Goal: Information Seeking & Learning: Learn about a topic

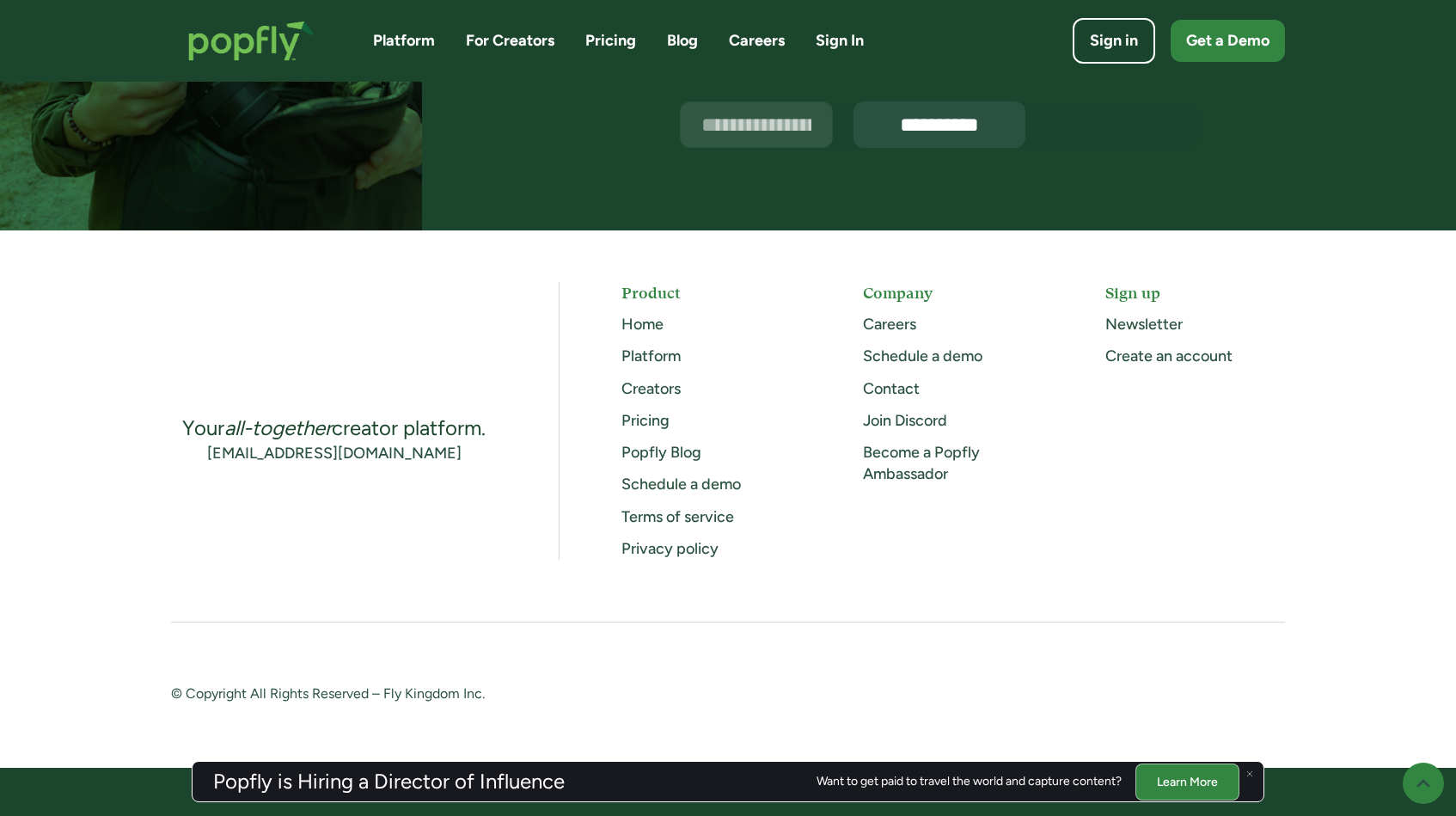
scroll to position [4413, 0]
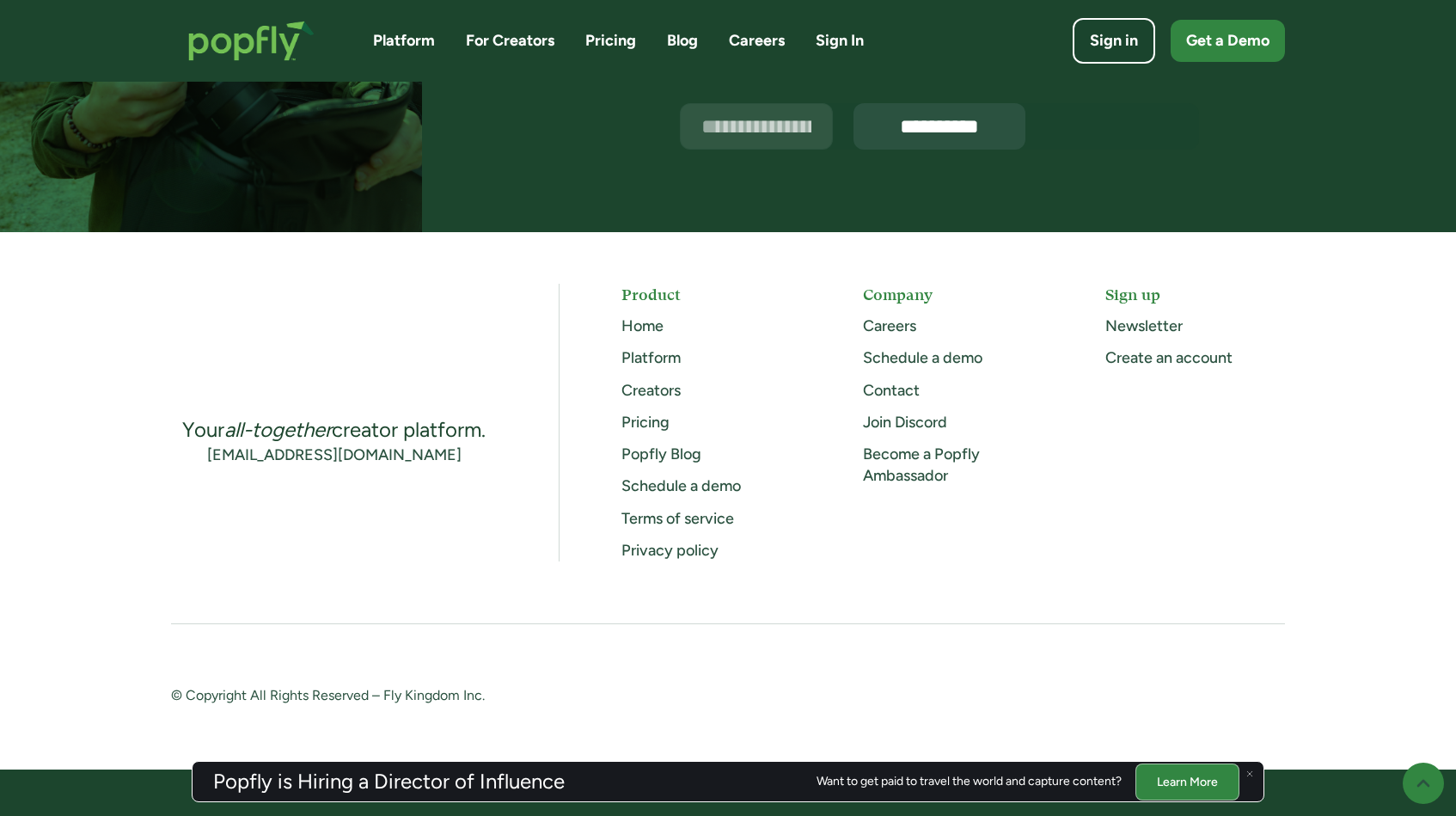
click at [902, 320] on link "Careers" at bounding box center [889, 326] width 53 height 19
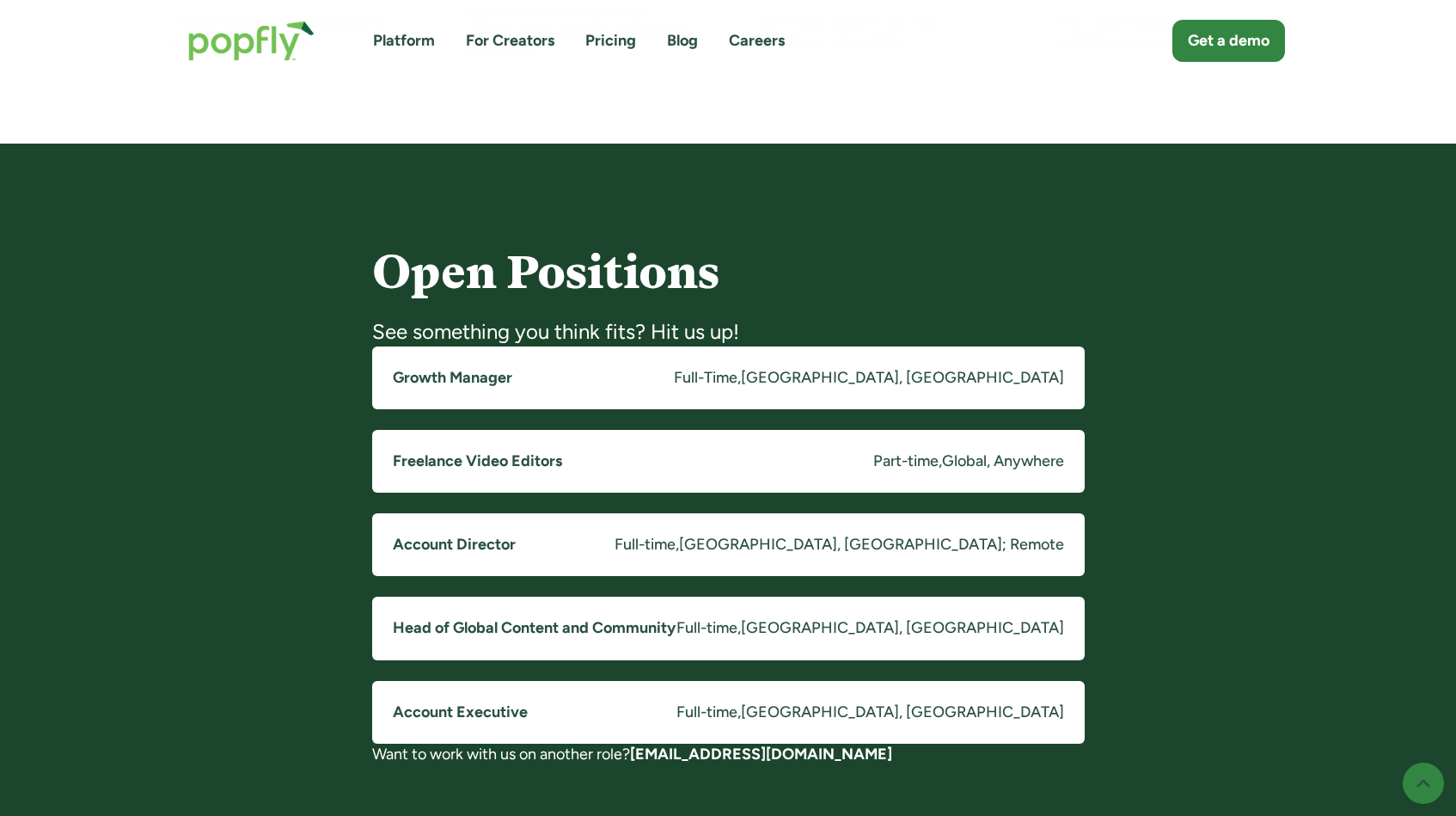
scroll to position [1349, 0]
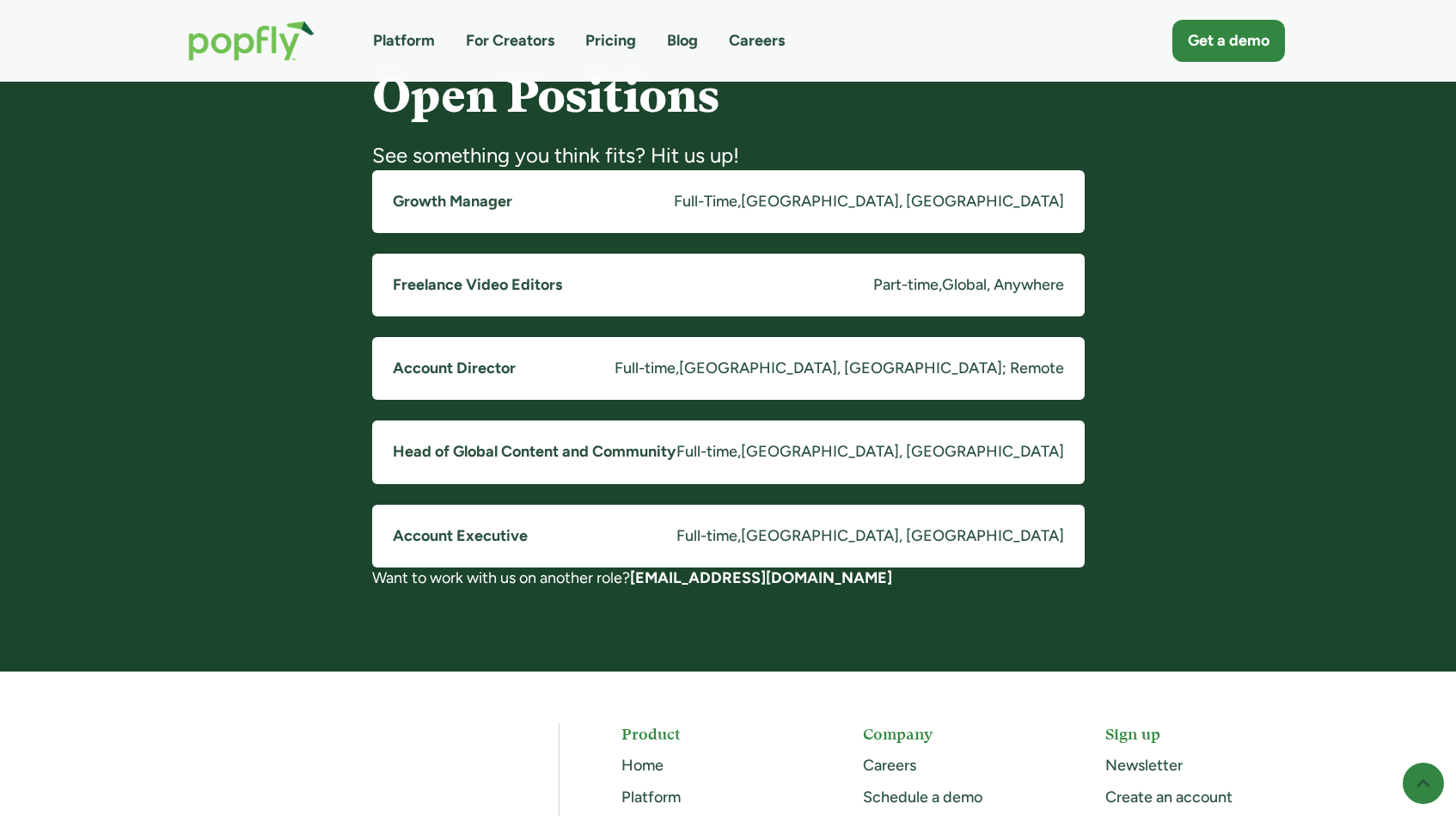
click at [738, 192] on div "Full-Time" at bounding box center [705, 201] width 64 height 22
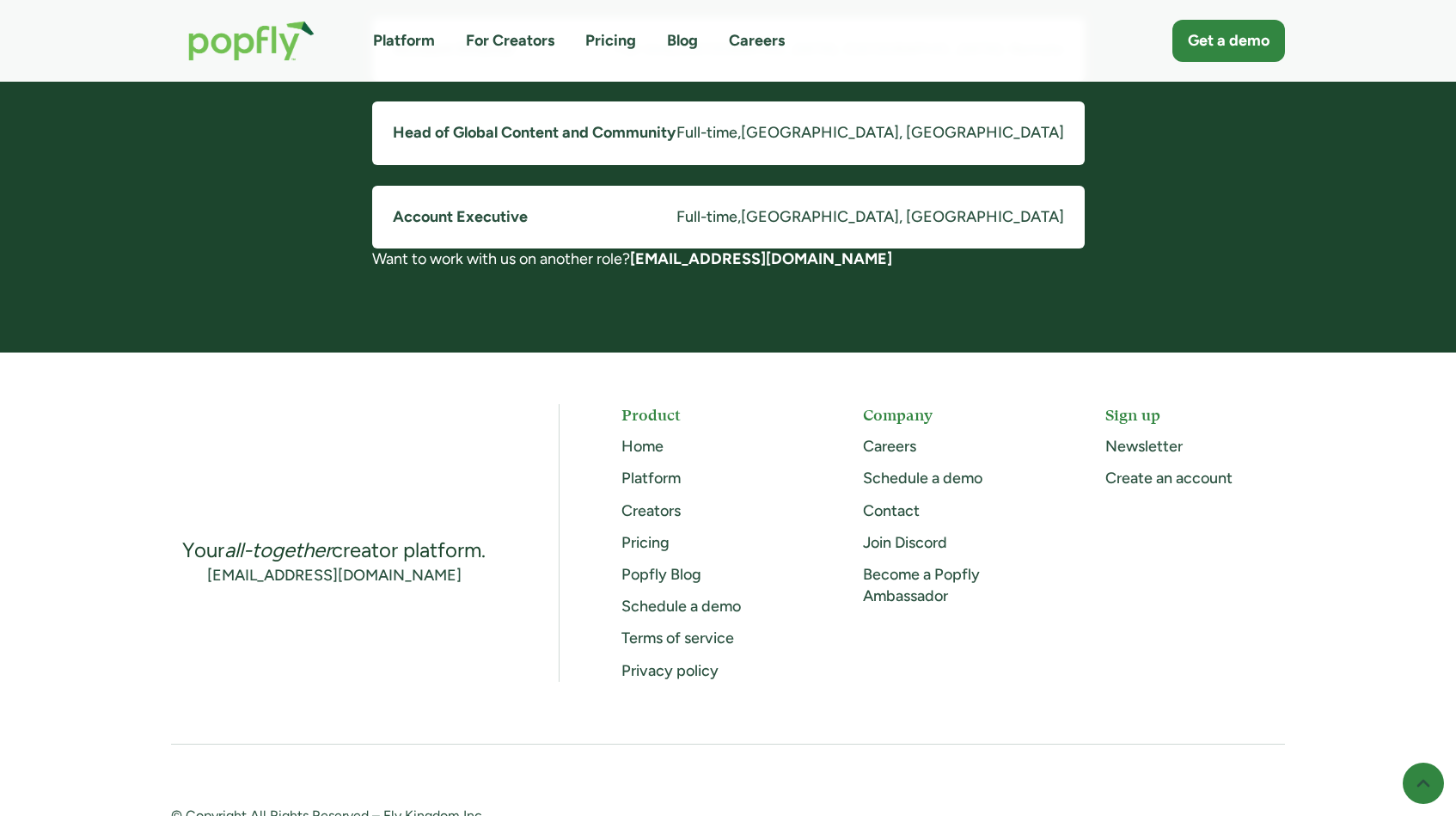
scroll to position [1662, 0]
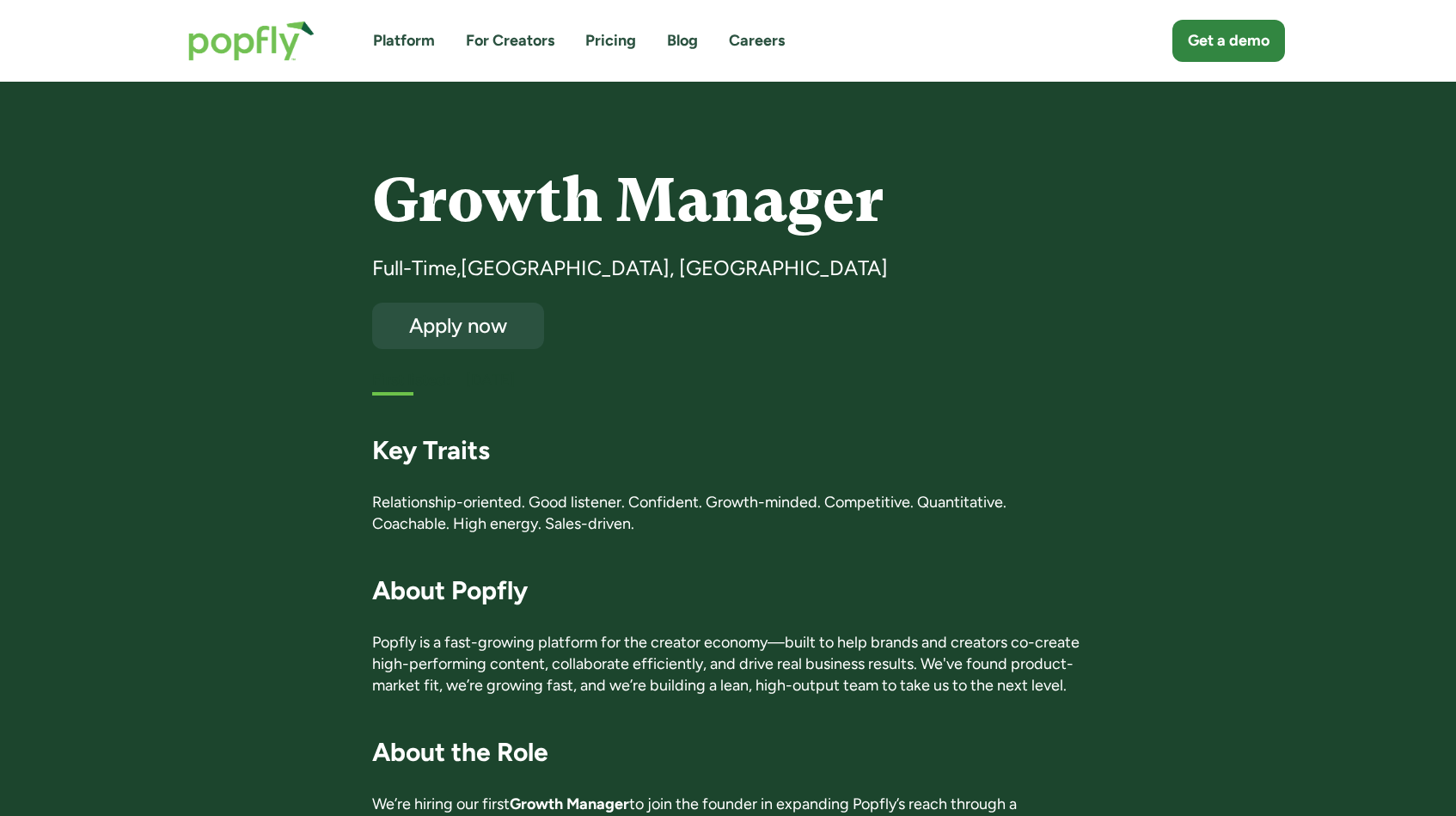
scroll to position [-2, 0]
